Goal: Communication & Community: Answer question/provide support

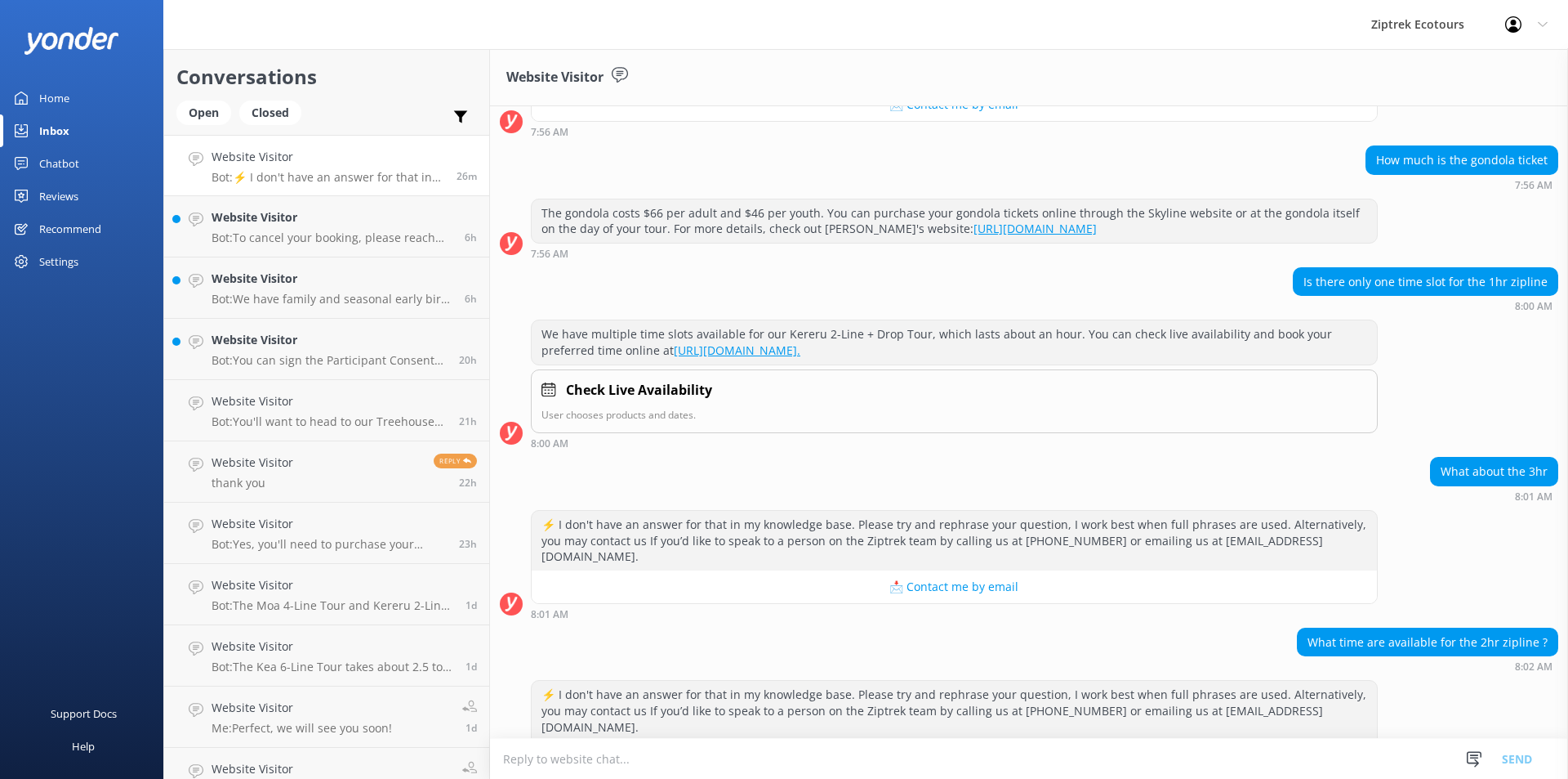
scroll to position [874, 0]
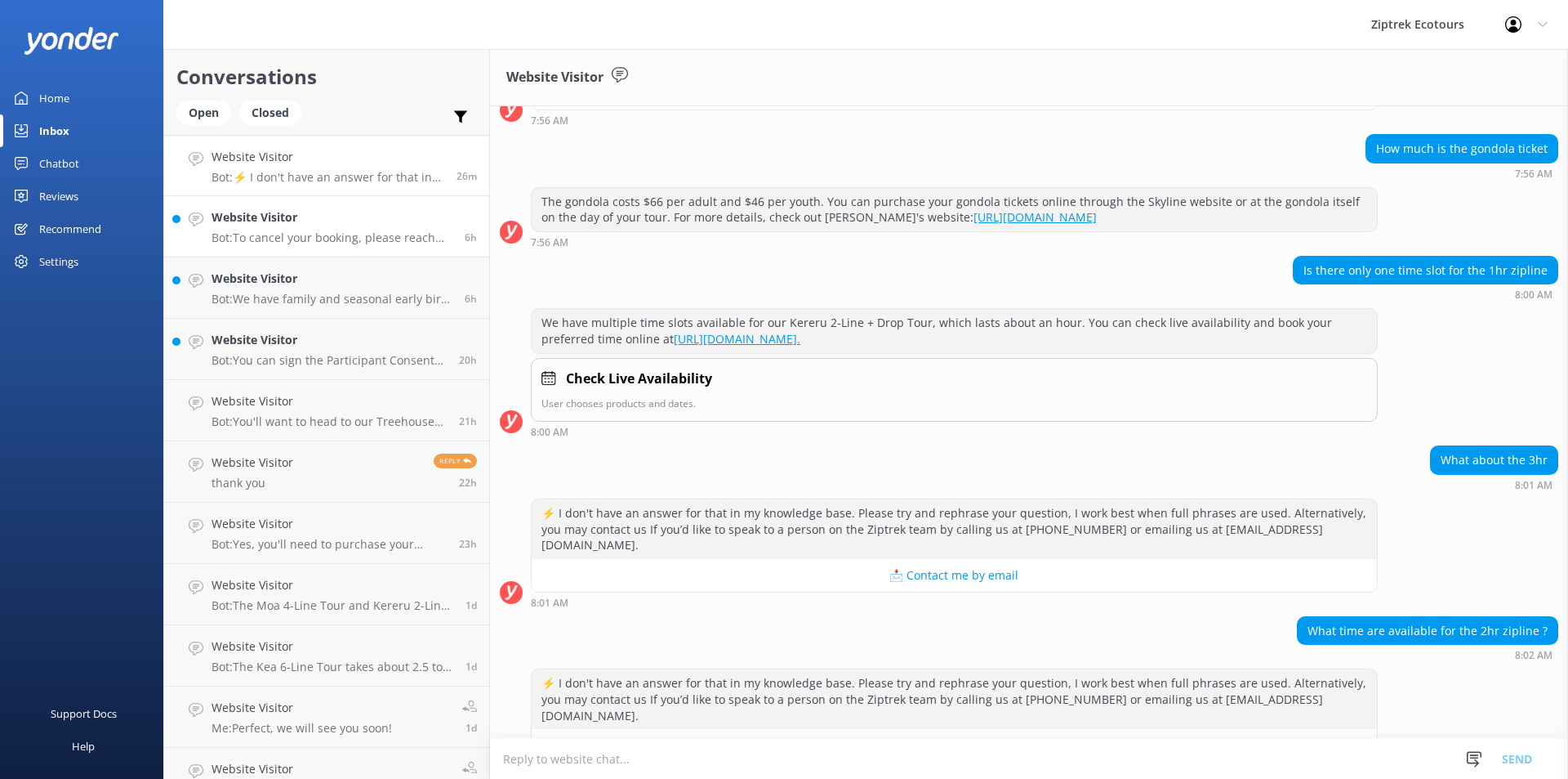
click at [305, 233] on p "Bot: To cancel your booking, please reach out to our friendly Guest Services Te…" at bounding box center [332, 238] width 241 height 15
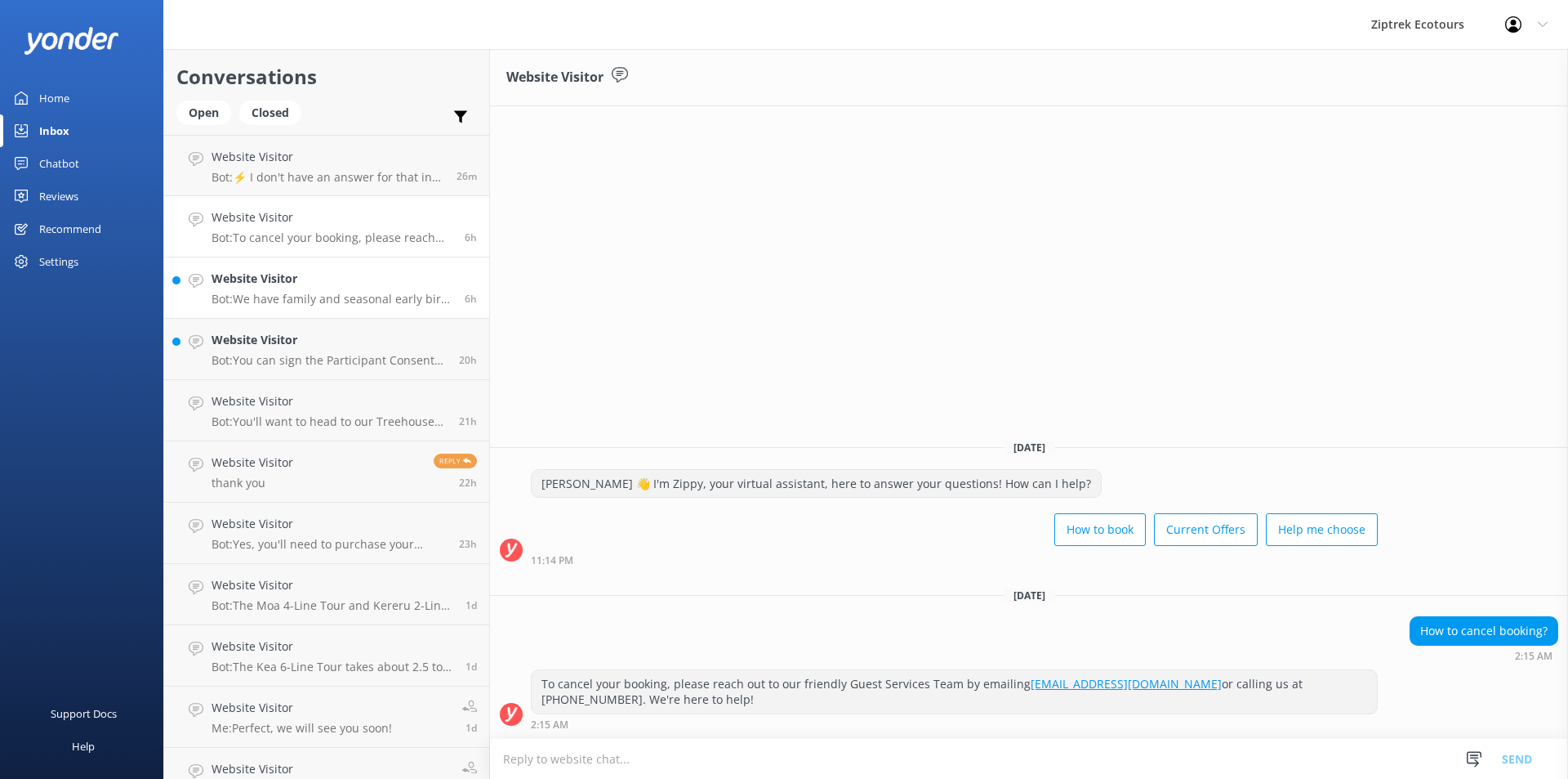
click at [298, 280] on h4 "Website Visitor" at bounding box center [332, 278] width 241 height 18
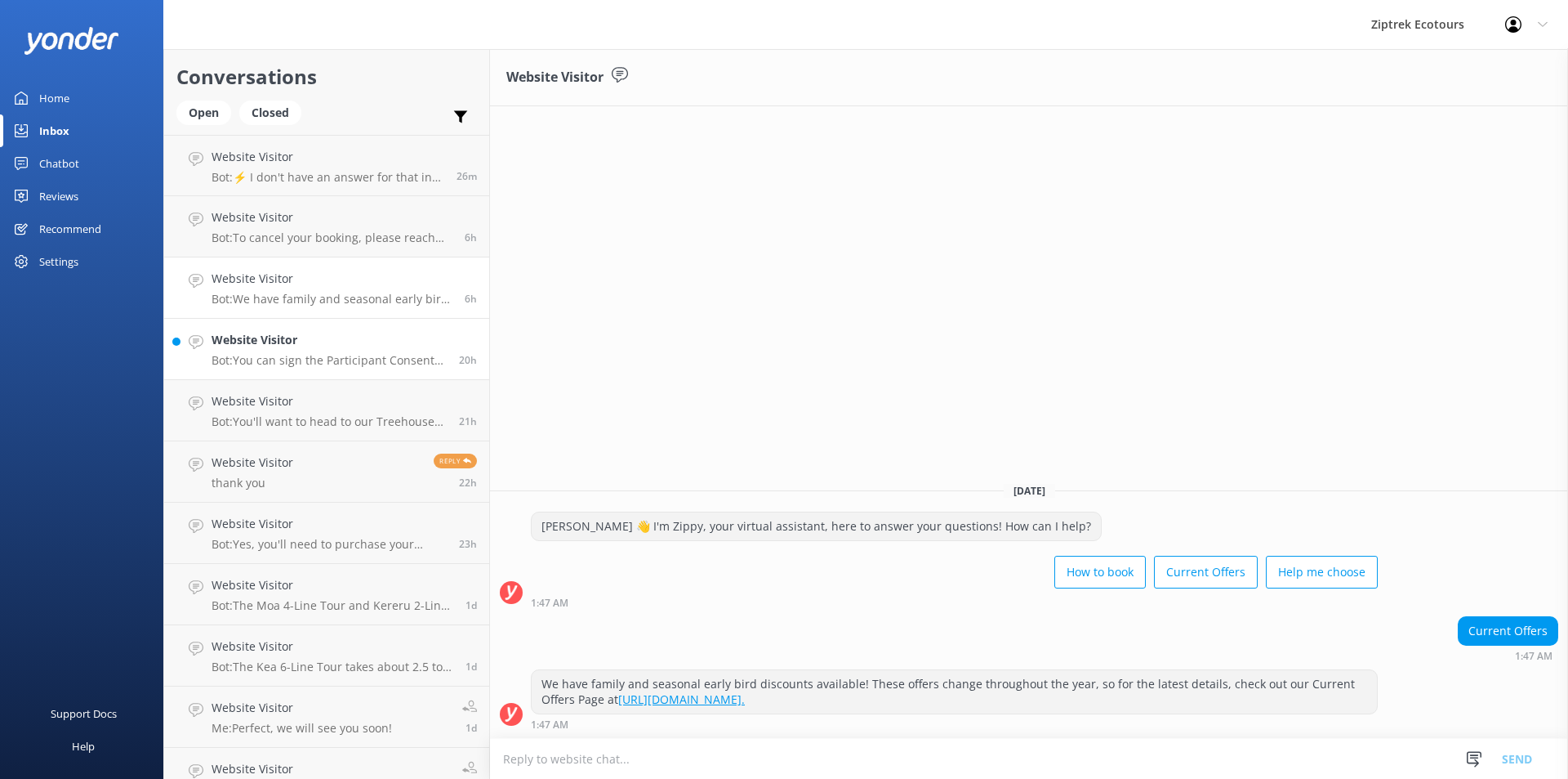
click at [268, 342] on h4 "Website Visitor" at bounding box center [329, 340] width 235 height 18
click at [248, 161] on h4 "Website Visitor" at bounding box center [328, 156] width 233 height 18
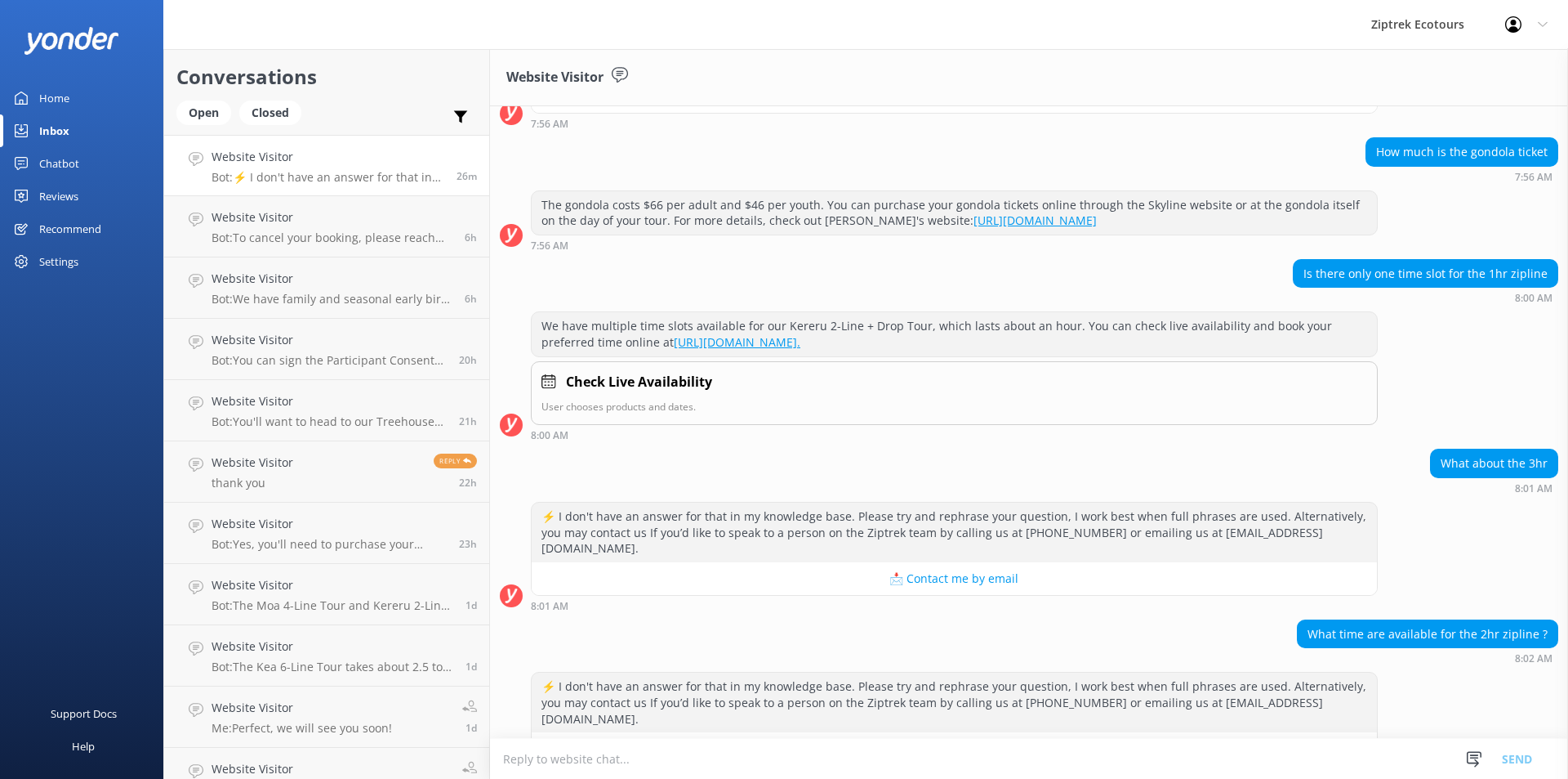
scroll to position [874, 0]
